Goal: Information Seeking & Learning: Learn about a topic

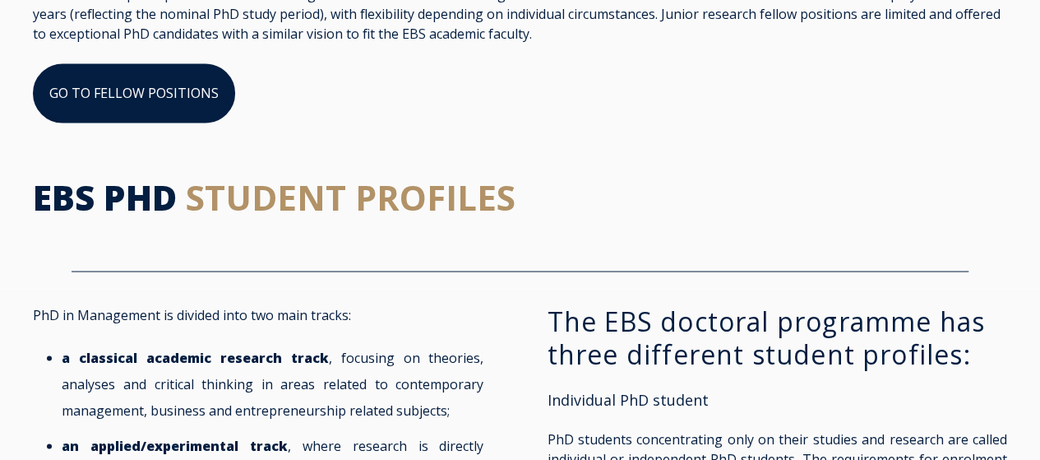
scroll to position [1234, 0]
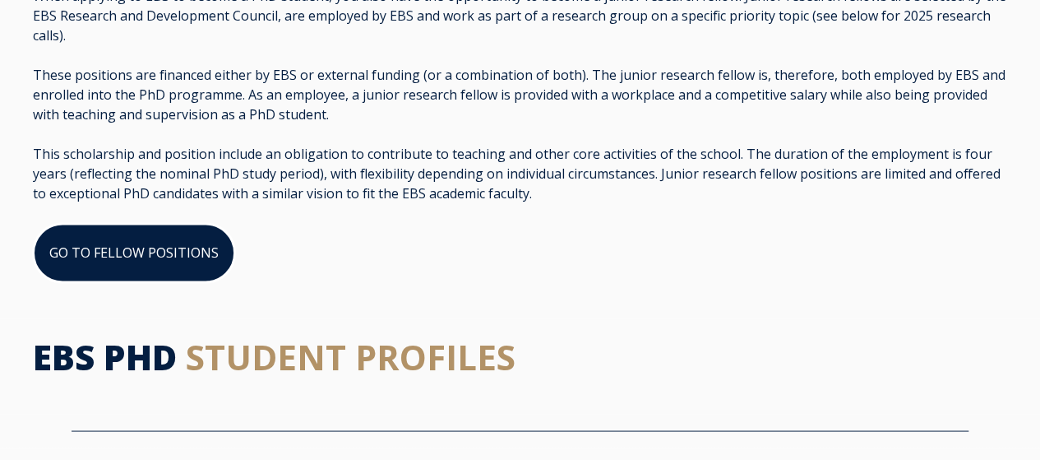
click at [160, 276] on link "GO TO FELLOW POSITIONS" at bounding box center [134, 252] width 202 height 59
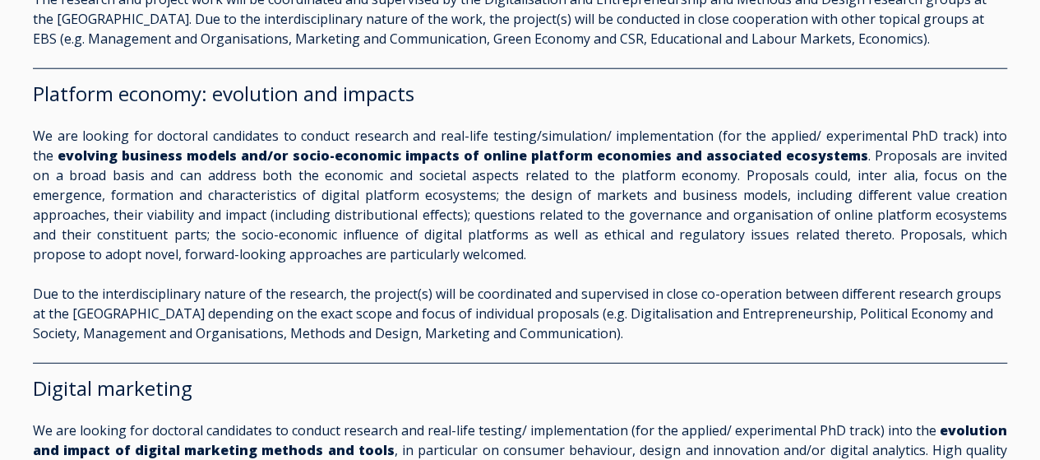
scroll to position [1892, 0]
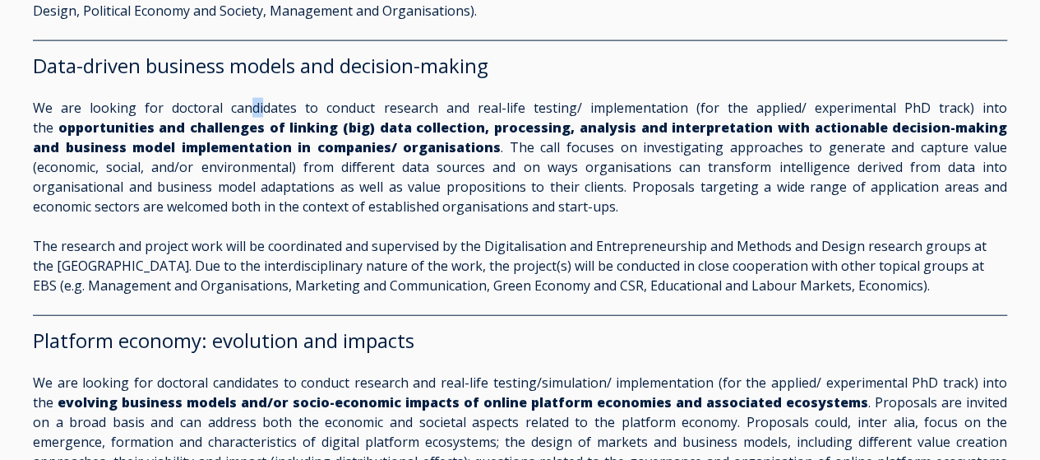
drag, startPoint x: 250, startPoint y: 147, endPoint x: 262, endPoint y: 153, distance: 13.6
click at [262, 153] on span "Data-driven business models and decision-making We are looking for doctoral can…" at bounding box center [520, 174] width 975 height 242
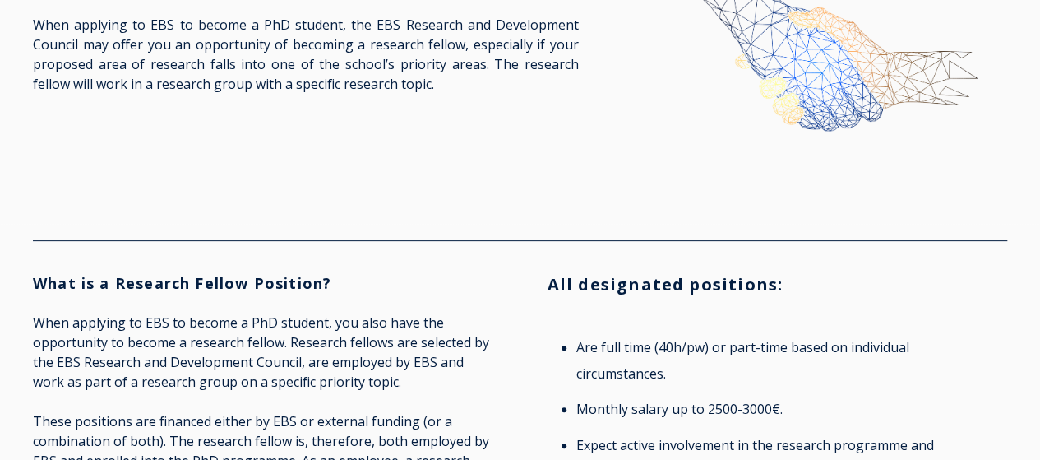
scroll to position [0, 0]
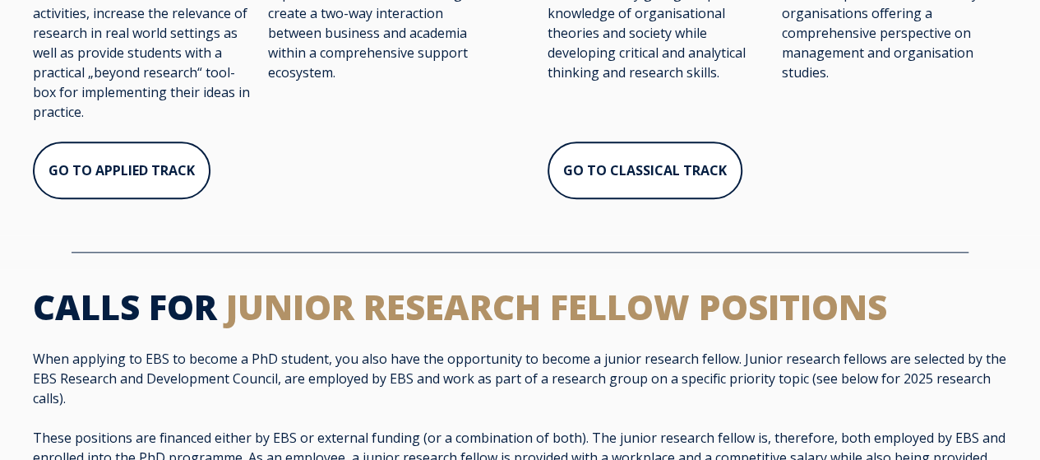
scroll to position [905, 0]
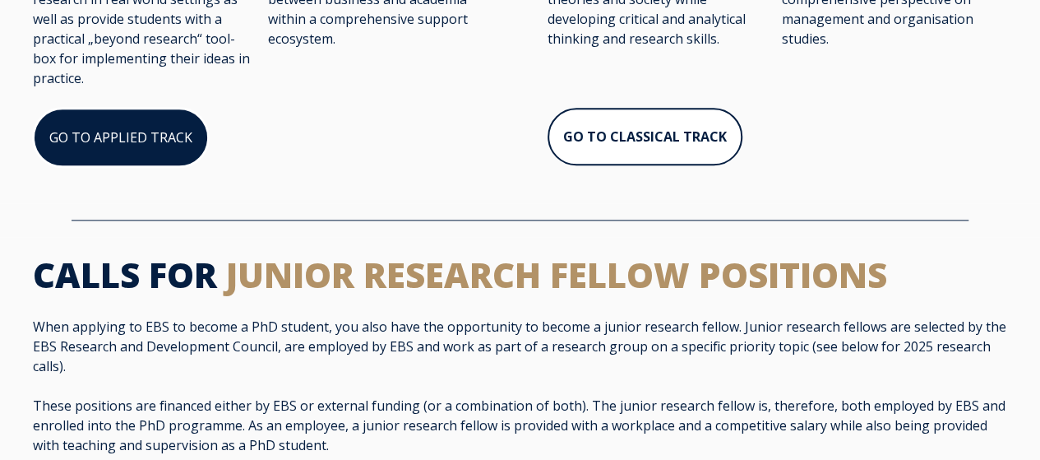
click at [187, 142] on link "GO TO APPLIED TRACK" at bounding box center [121, 137] width 176 height 59
